Goal: Task Accomplishment & Management: Use online tool/utility

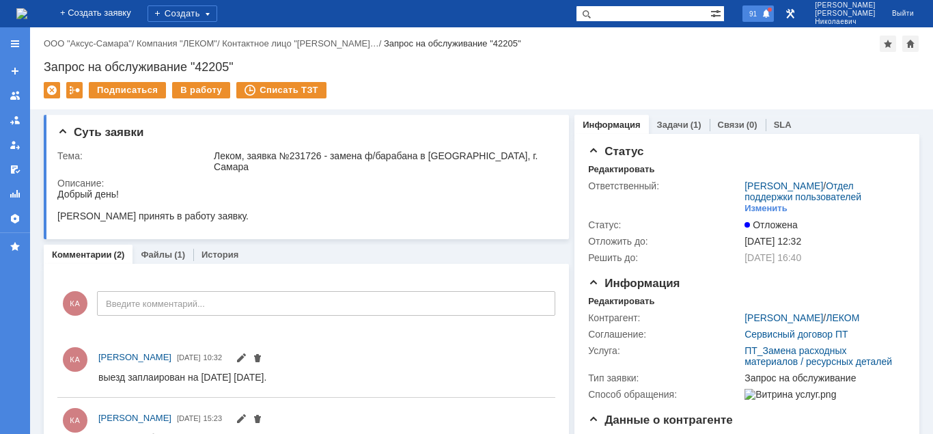
click at [761, 15] on span "91" at bounding box center [753, 14] width 16 height 10
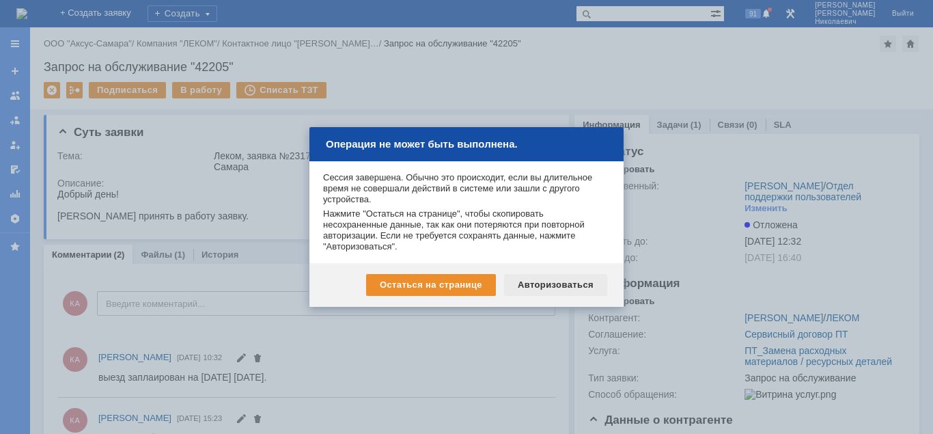
click at [555, 285] on div "Авторизоваться" at bounding box center [555, 285] width 103 height 22
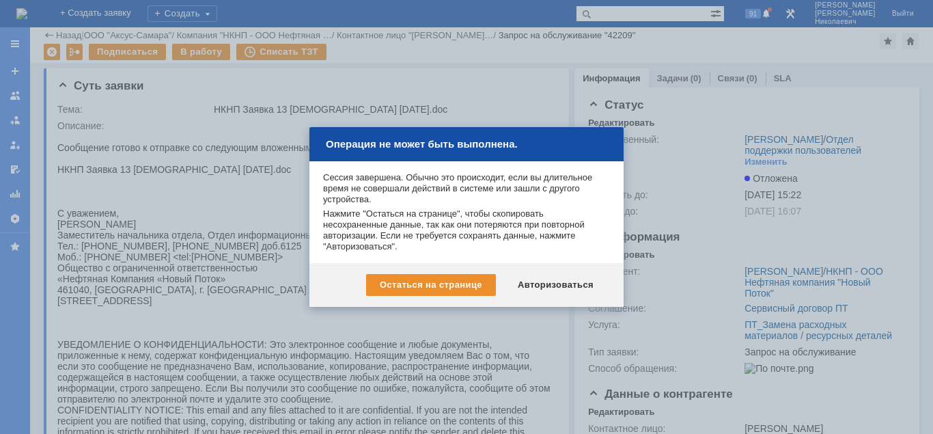
scroll to position [270, 0]
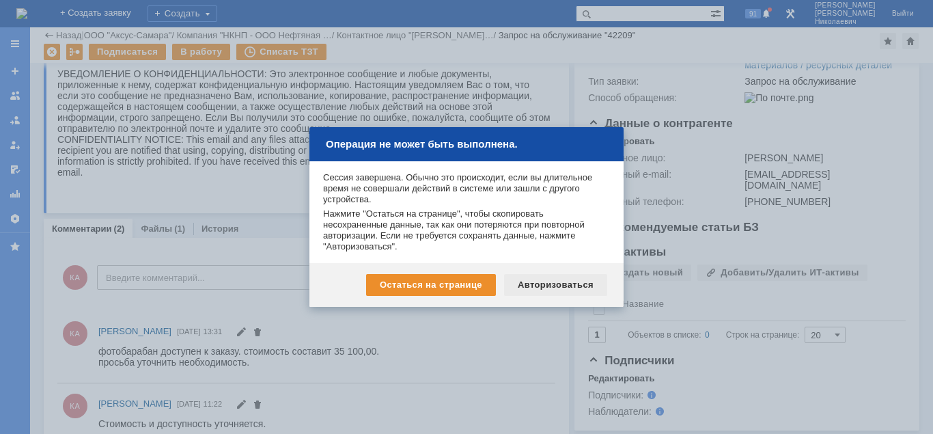
click at [559, 284] on div "Авторизоваться" at bounding box center [555, 285] width 103 height 22
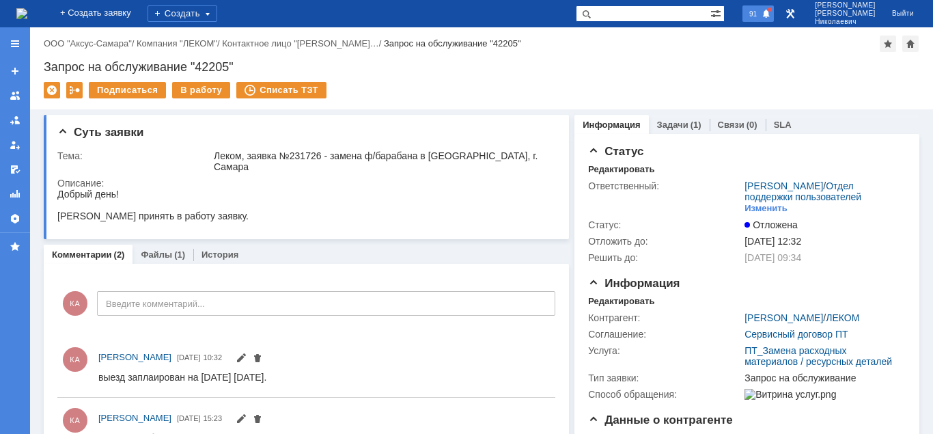
click at [761, 16] on span "91" at bounding box center [753, 14] width 16 height 10
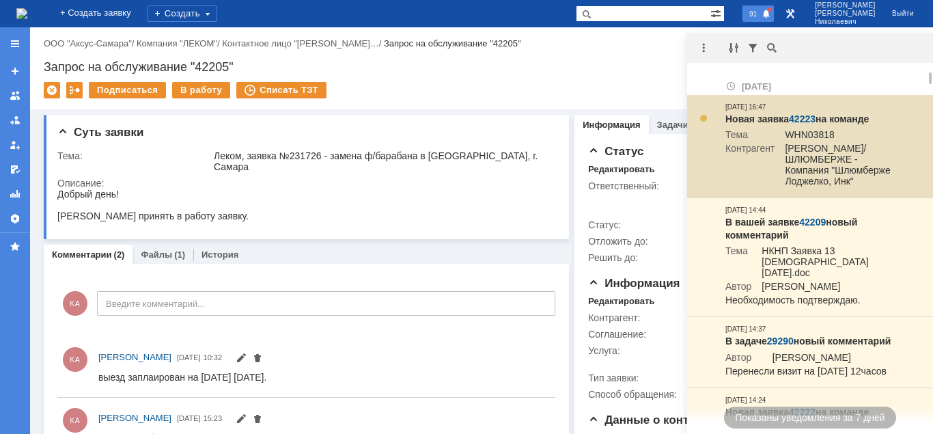
click at [800, 116] on link "42223" at bounding box center [802, 118] width 27 height 11
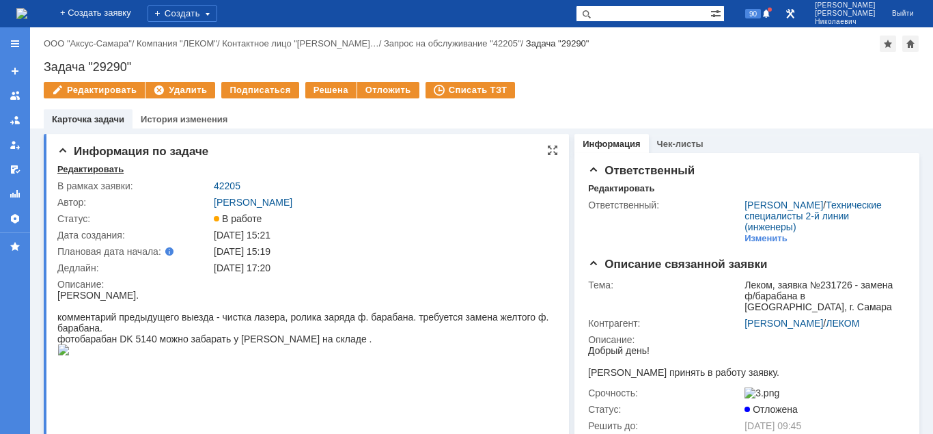
click at [95, 167] on div "Редактировать" at bounding box center [90, 169] width 66 height 11
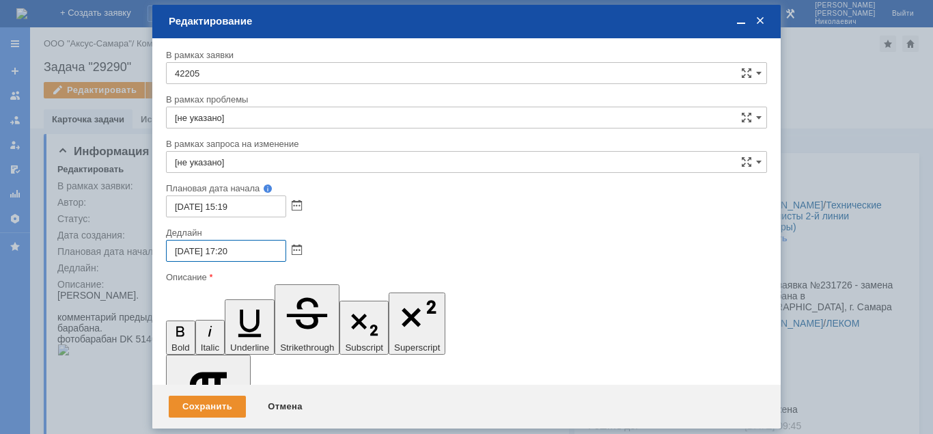
click at [182, 249] on input "13.10.2025 17:20" at bounding box center [226, 251] width 120 height 22
click at [227, 251] on input "14.10.2025 17:20" at bounding box center [226, 251] width 120 height 22
click at [234, 249] on input "14.10.2025 12:20" at bounding box center [226, 251] width 120 height 22
type input "[DATE] 12:05"
click at [209, 405] on div "Сохранить" at bounding box center [207, 406] width 77 height 22
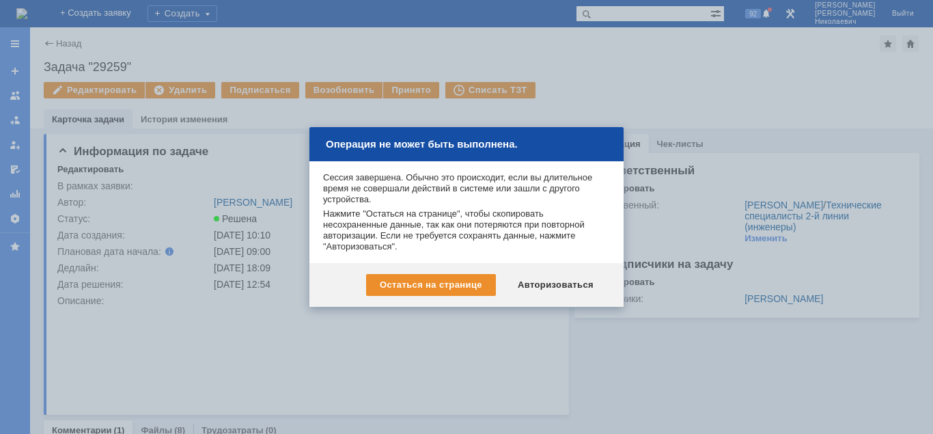
click at [544, 290] on div "Авторизоваться" at bounding box center [555, 285] width 103 height 22
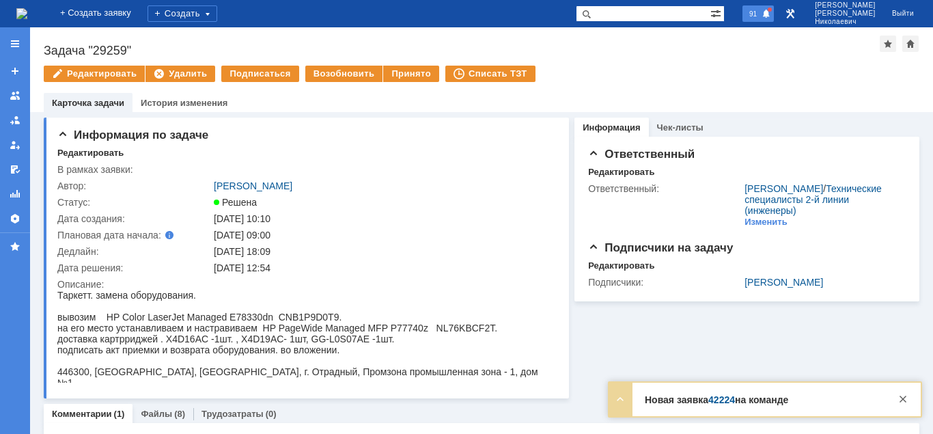
click at [761, 10] on span "91" at bounding box center [753, 14] width 16 height 10
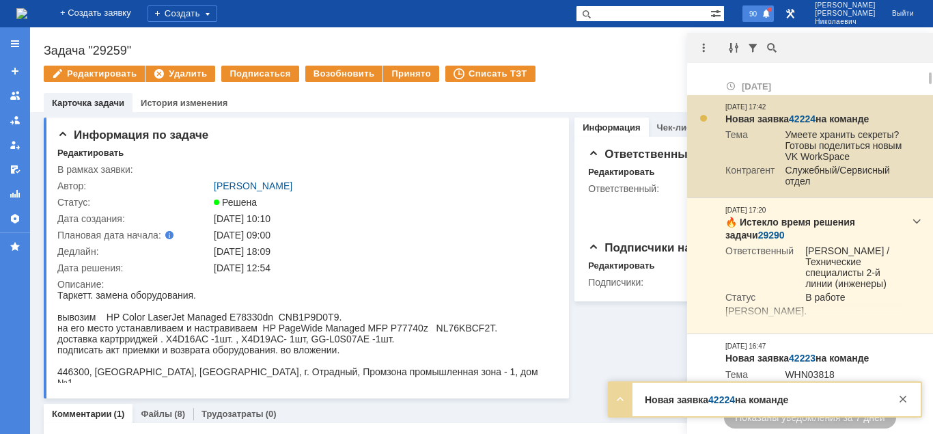
click at [806, 117] on link "42224" at bounding box center [802, 118] width 27 height 11
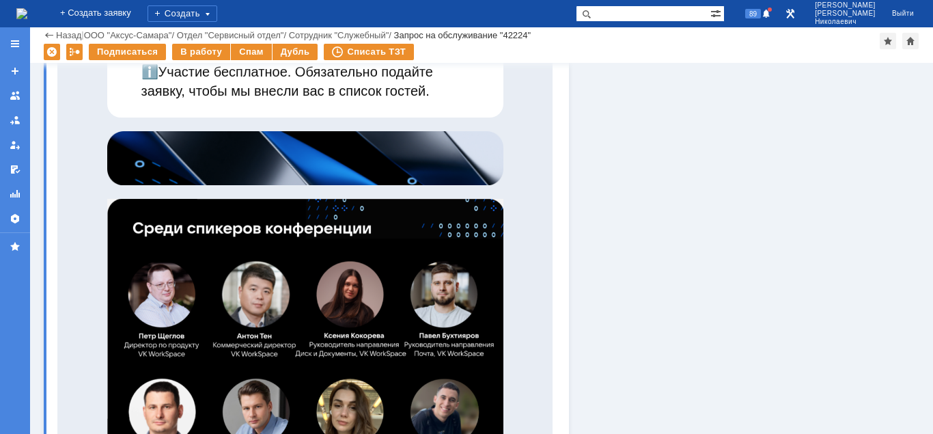
scroll to position [1184, 0]
